Goal: Task Accomplishment & Management: Use online tool/utility

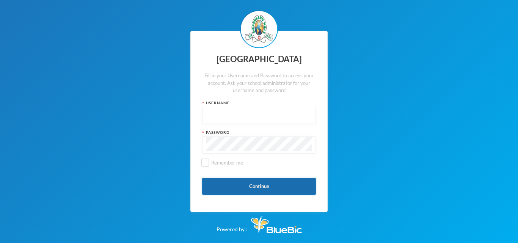
type input "glh23es30"
click at [233, 187] on button "Continue" at bounding box center [259, 186] width 114 height 17
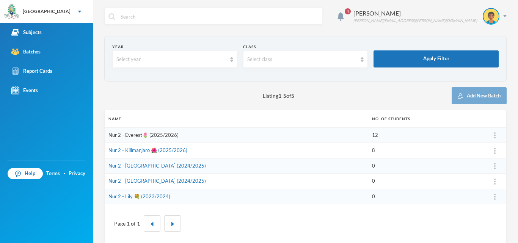
click at [136, 137] on link "Nur 2 - Everest🌷 (2025/2026)" at bounding box center [144, 135] width 70 height 6
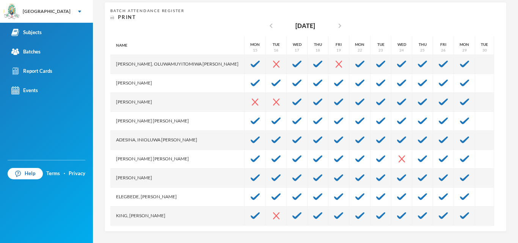
scroll to position [57, 0]
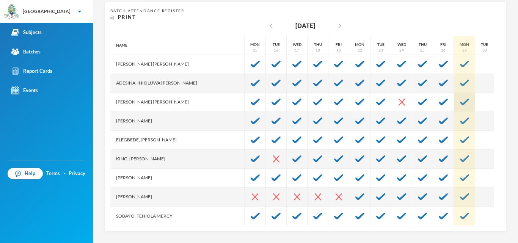
click at [454, 98] on div at bounding box center [464, 102] width 21 height 19
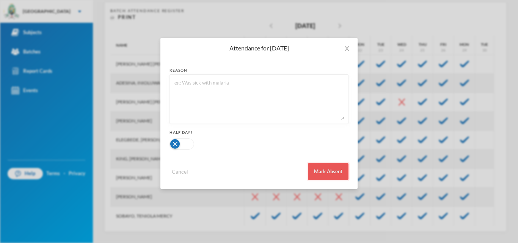
click at [331, 170] on button "Mark Absent" at bounding box center [328, 171] width 41 height 17
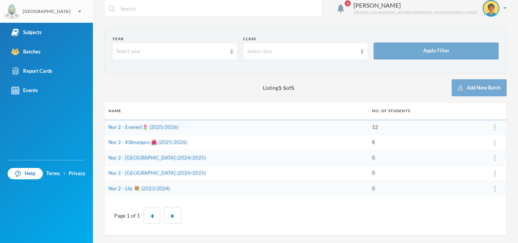
scroll to position [8, 0]
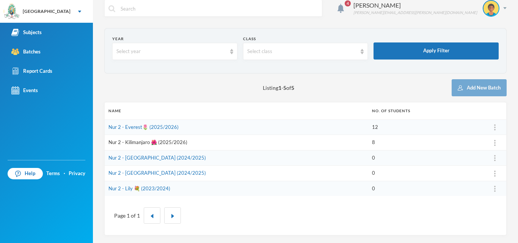
click at [149, 142] on link "Nur 2 - Kilimanjaro 🌺 (2025/2026)" at bounding box center [148, 142] width 79 height 6
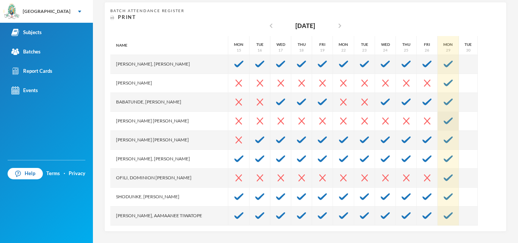
click at [438, 122] on div at bounding box center [448, 121] width 21 height 19
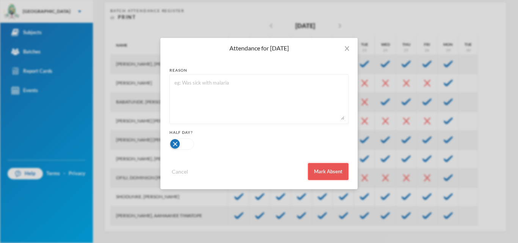
click at [336, 172] on button "Mark Absent" at bounding box center [328, 171] width 41 height 17
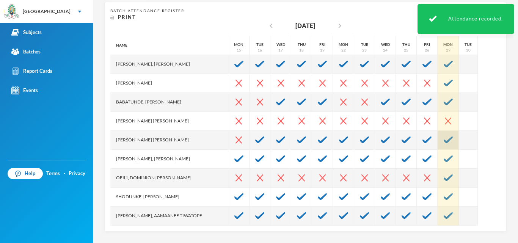
click at [438, 138] on div at bounding box center [448, 140] width 21 height 19
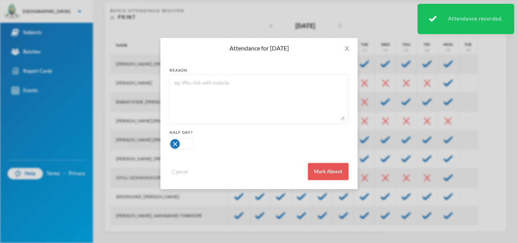
click at [319, 172] on button "Mark Absent" at bounding box center [328, 171] width 41 height 17
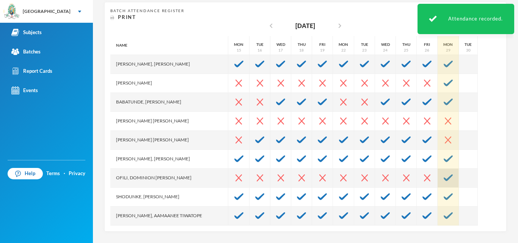
click at [438, 181] on div at bounding box center [448, 178] width 21 height 19
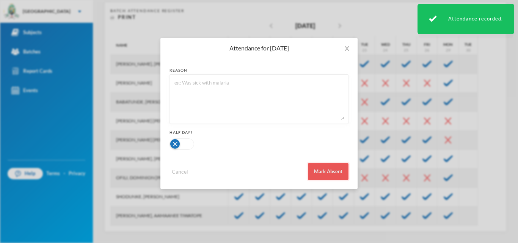
click at [337, 170] on button "Mark Absent" at bounding box center [328, 171] width 41 height 17
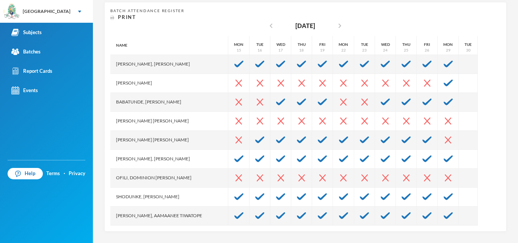
scroll to position [19, 0]
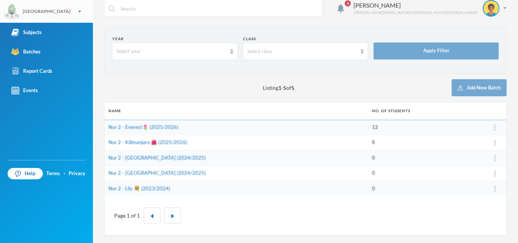
scroll to position [8, 0]
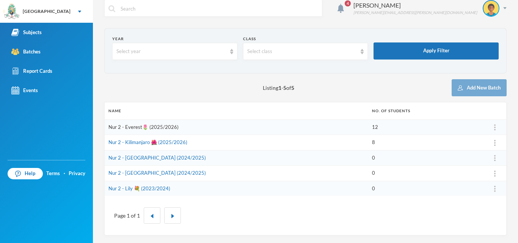
click at [128, 127] on link "Nur 2 - Everest🌷 (2025/2026)" at bounding box center [144, 127] width 70 height 6
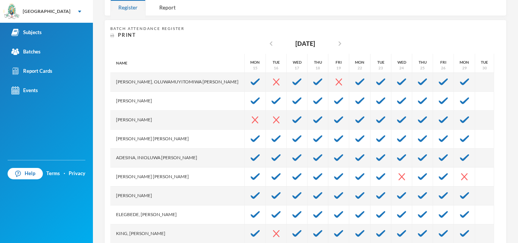
scroll to position [149, 0]
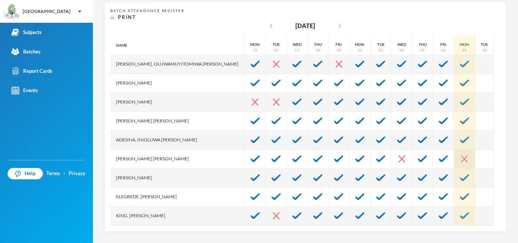
click at [462, 159] on img at bounding box center [465, 159] width 6 height 7
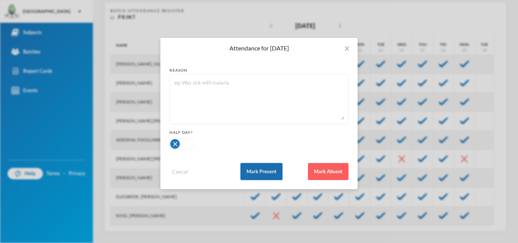
click at [266, 168] on button "Mark Present" at bounding box center [262, 171] width 42 height 17
